Goal: Task Accomplishment & Management: Manage account settings

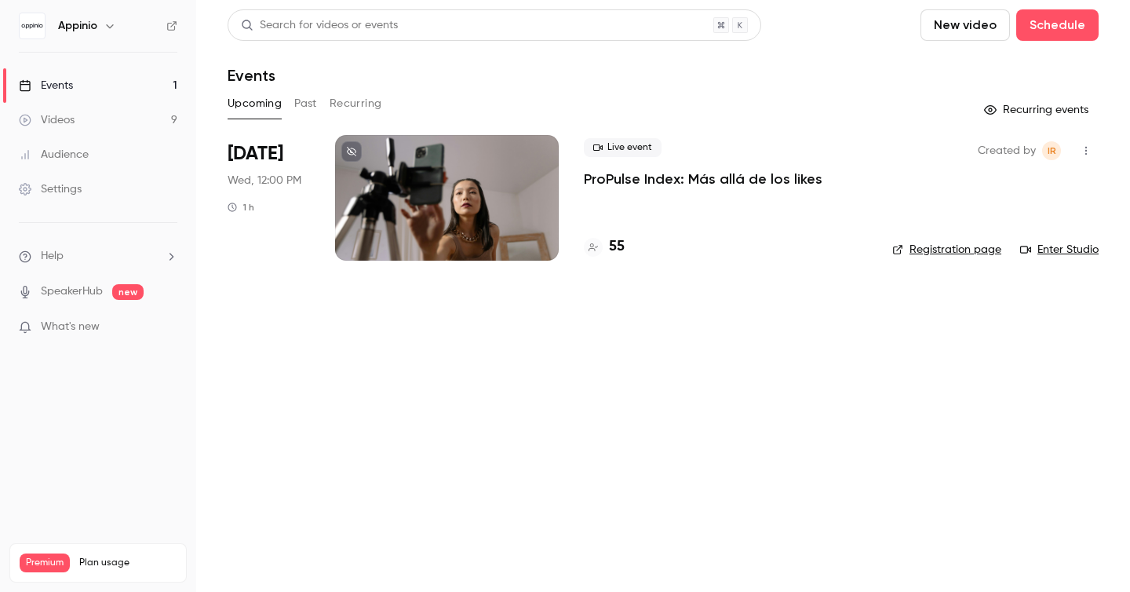
click at [310, 89] on div "Search for videos or events New video Schedule Events Upcoming Past Recurring R…" at bounding box center [663, 144] width 871 height 270
click at [310, 100] on button "Past" at bounding box center [305, 103] width 23 height 25
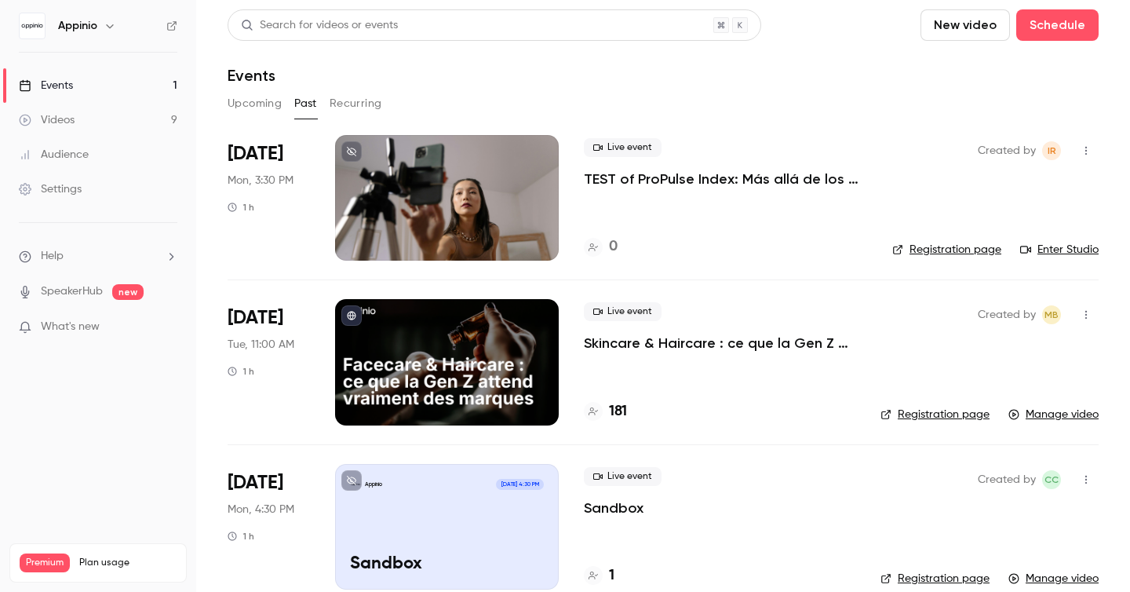
click at [707, 350] on p "Skincare & Haircare : ce que la Gen Z attend vraiment des marques" at bounding box center [720, 343] width 272 height 19
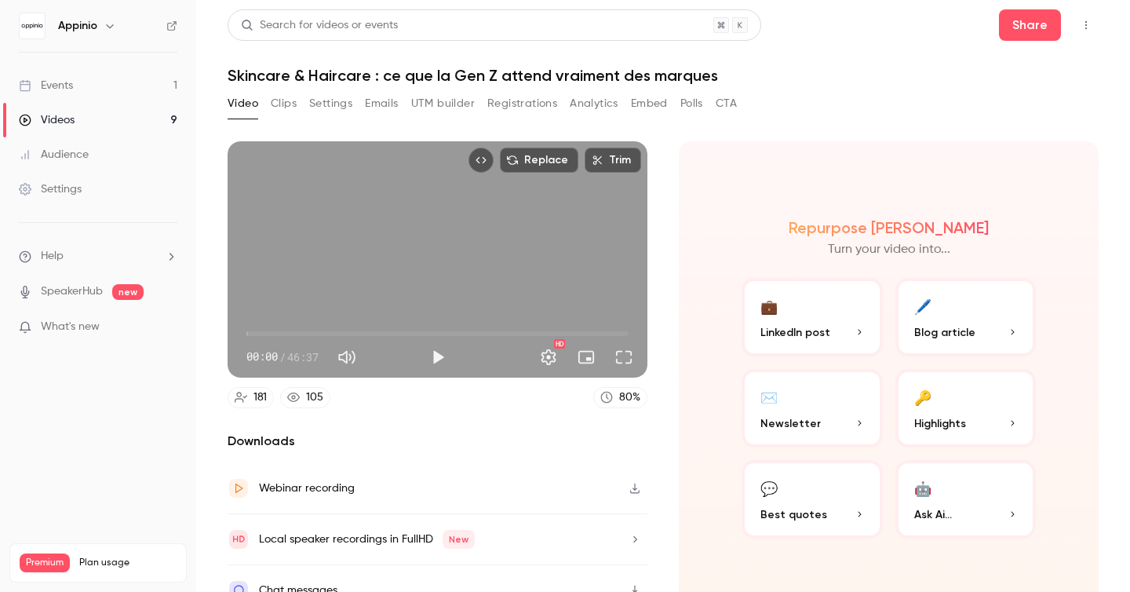
click at [536, 103] on button "Registrations" at bounding box center [522, 103] width 70 height 25
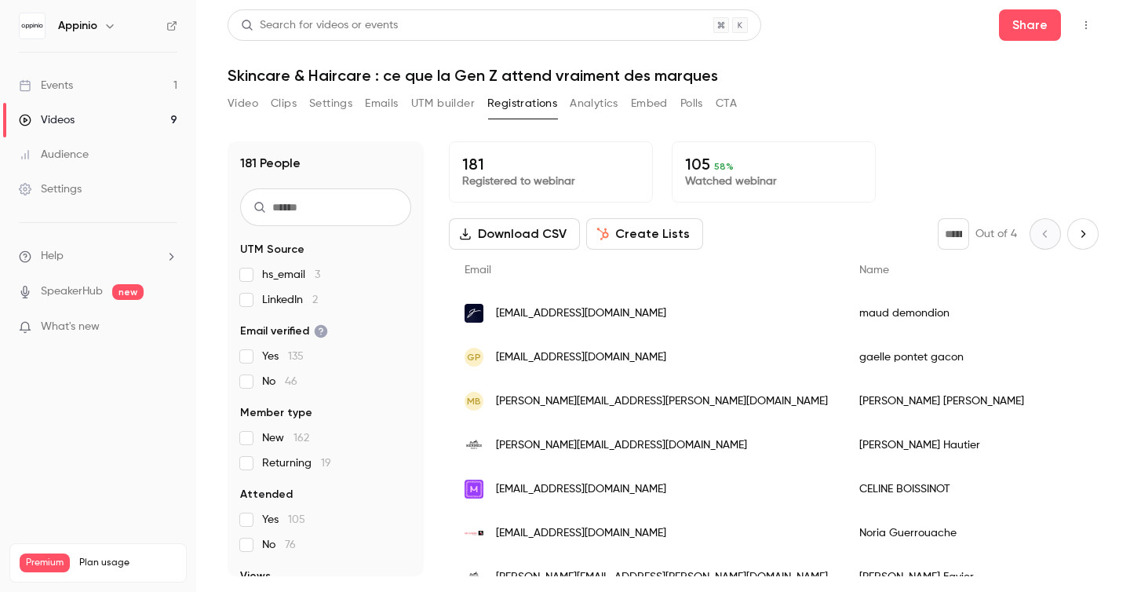
click at [363, 221] on input "text" at bounding box center [325, 207] width 171 height 38
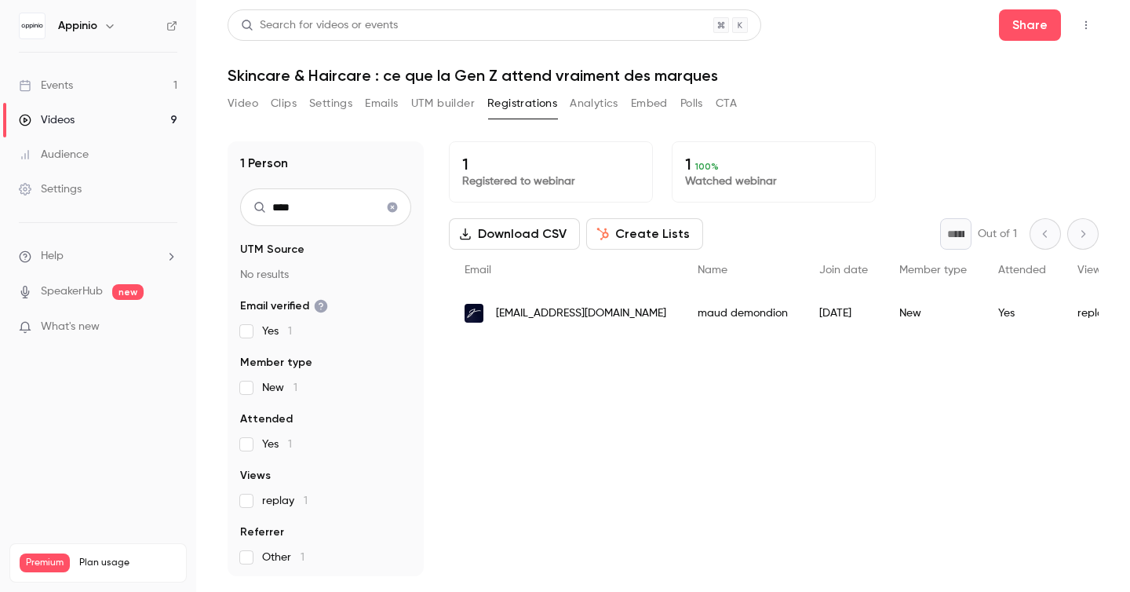
type input "****"
click at [748, 316] on div "maud demondion" at bounding box center [743, 313] width 122 height 44
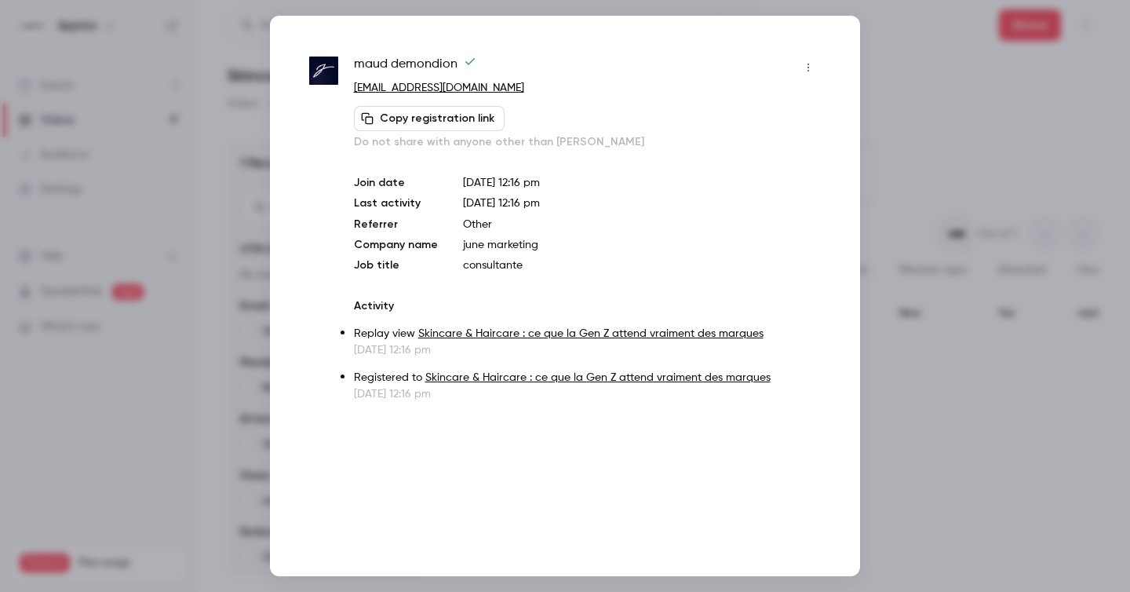
click at [942, 284] on div at bounding box center [565, 296] width 1130 height 592
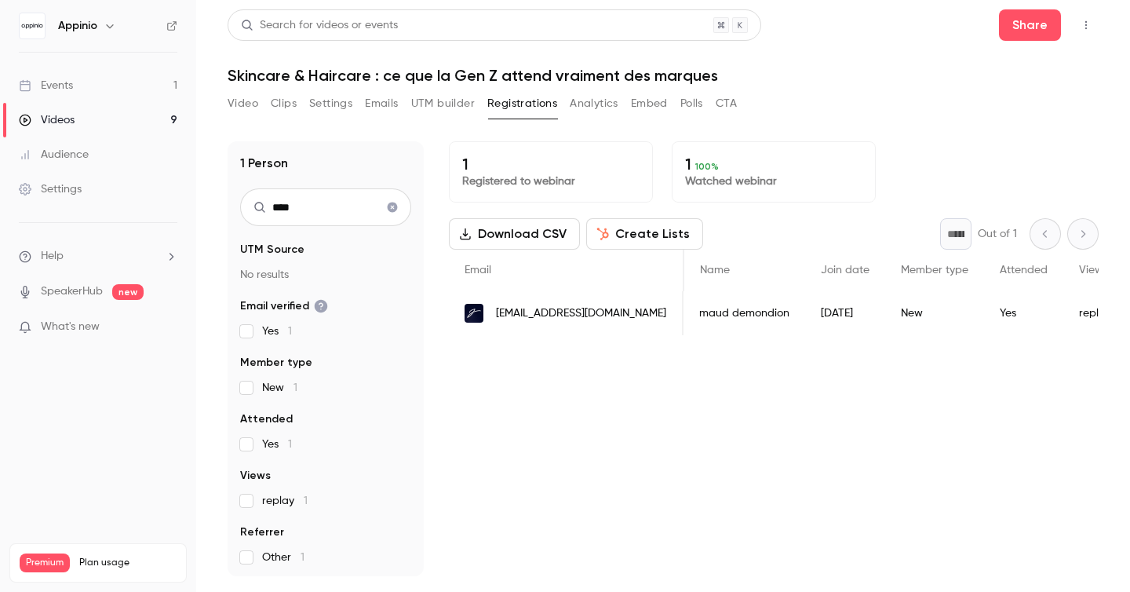
scroll to position [0, 799]
click at [516, 306] on span "[EMAIL_ADDRESS][DOMAIN_NAME]" at bounding box center [581, 313] width 170 height 16
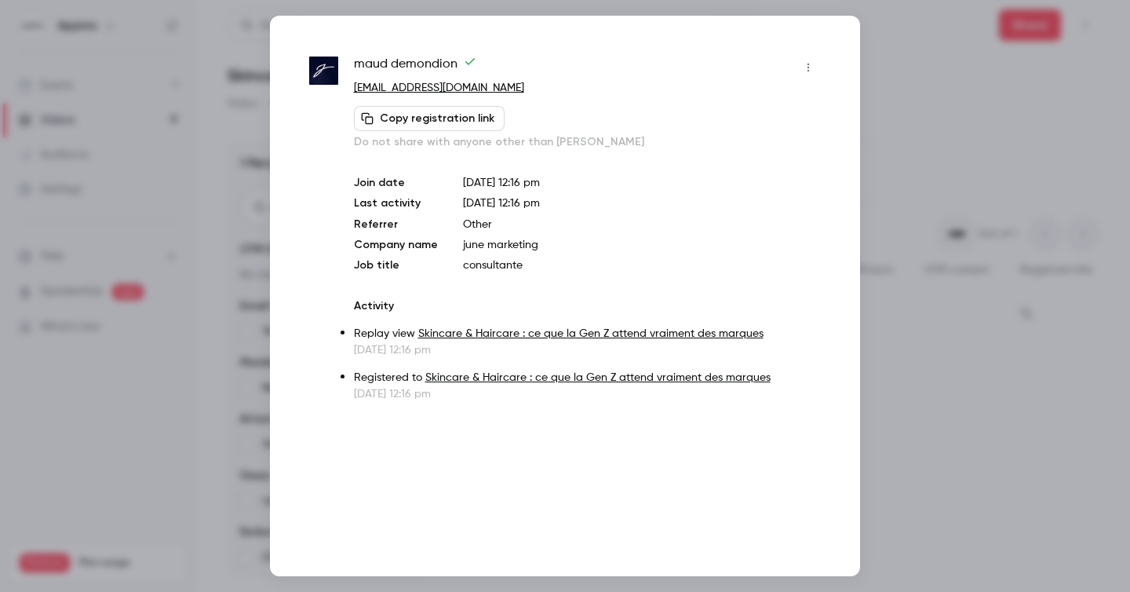
click at [813, 65] on icon "button" at bounding box center [808, 67] width 13 height 11
click at [768, 104] on div "Block from all events" at bounding box center [747, 108] width 119 height 16
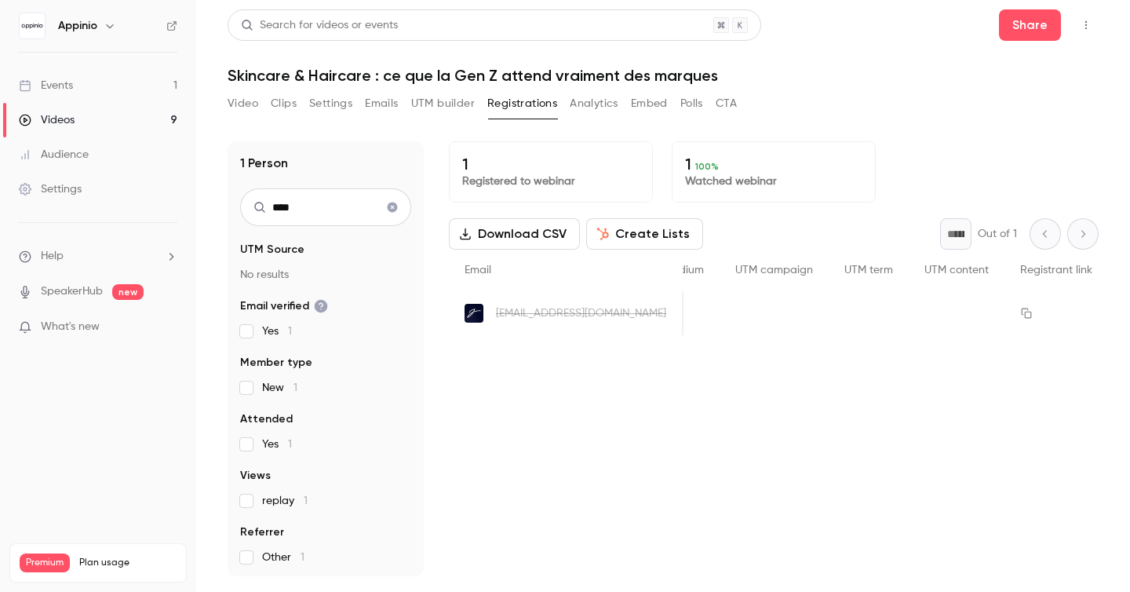
click at [589, 311] on span "[EMAIL_ADDRESS][DOMAIN_NAME]" at bounding box center [581, 313] width 170 height 16
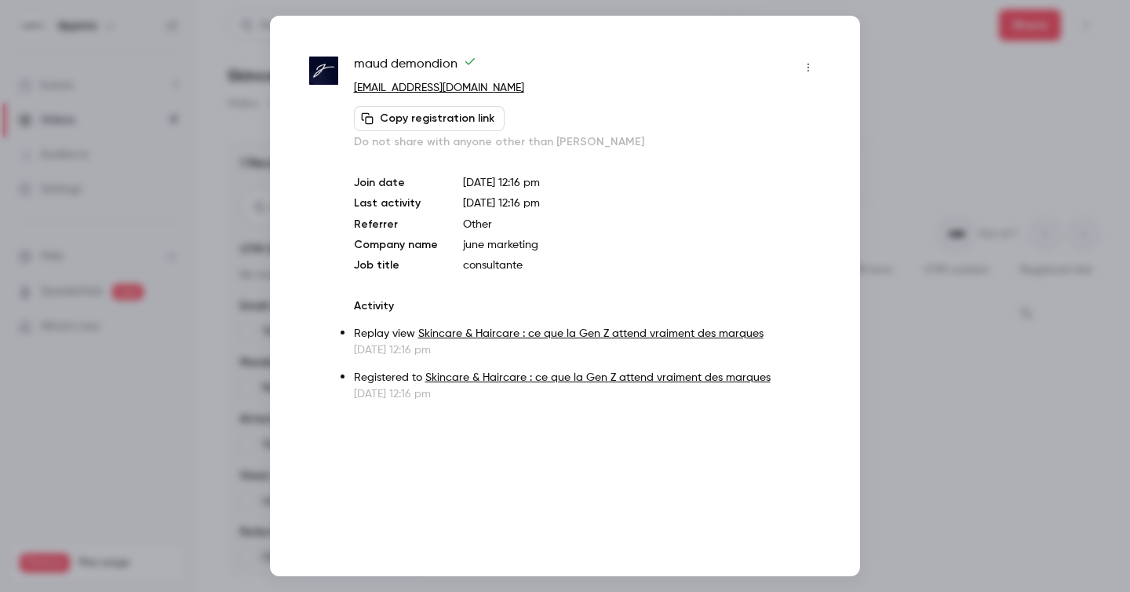
click at [935, 84] on div at bounding box center [565, 296] width 1130 height 592
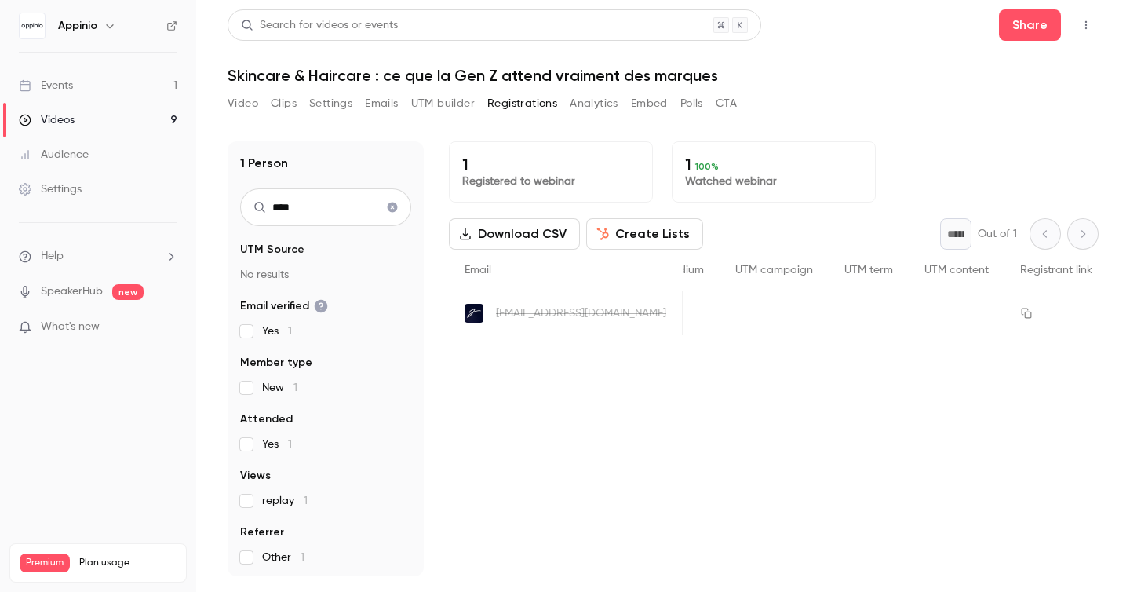
scroll to position [0, 0]
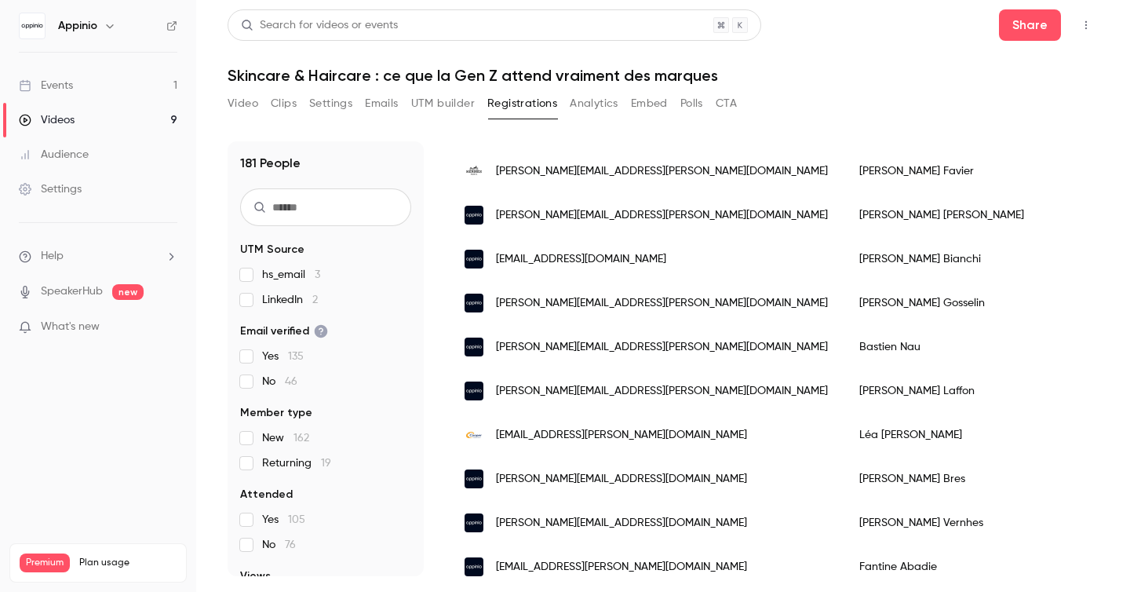
scroll to position [414, 0]
